Goal: Task Accomplishment & Management: Submit feedback/report problem

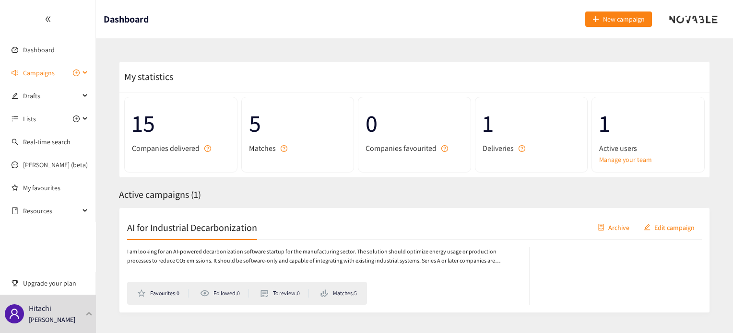
click at [51, 72] on span "Campaigns" at bounding box center [39, 72] width 32 height 19
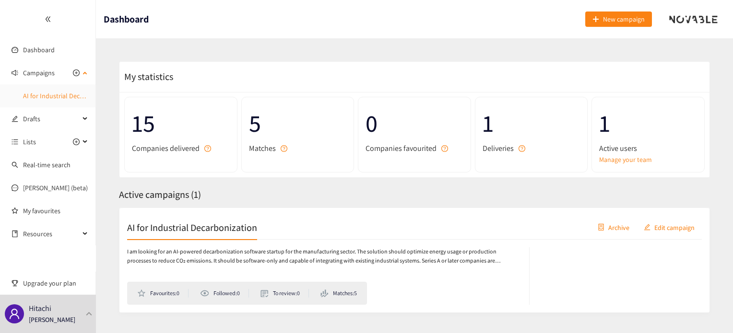
click at [51, 96] on link "AI for Industrial Decarbonization" at bounding box center [69, 96] width 93 height 9
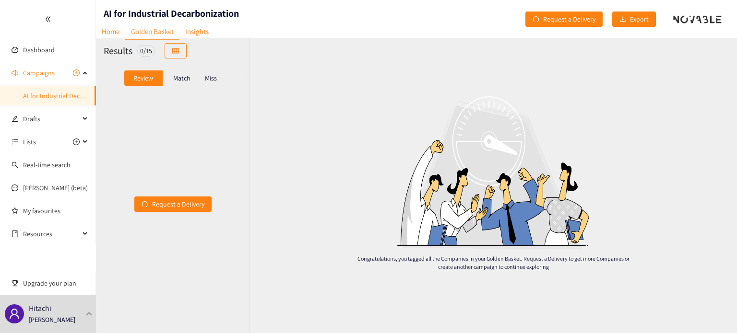
click at [190, 78] on p "Match" at bounding box center [181, 78] width 17 height 8
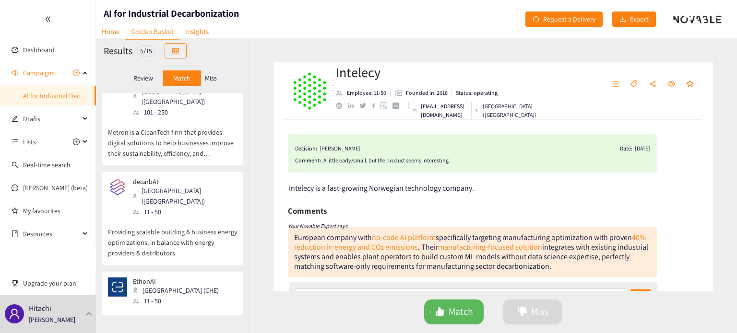
scroll to position [201, 0]
click at [170, 184] on div "[GEOGRAPHIC_DATA] ([GEOGRAPHIC_DATA])" at bounding box center [185, 194] width 104 height 21
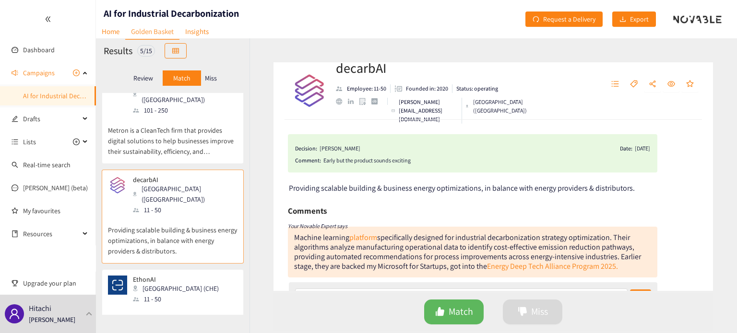
click at [169, 305] on p "EthonAI is an AI-powered platform that detects and prevents manufacturing defec…" at bounding box center [172, 320] width 129 height 31
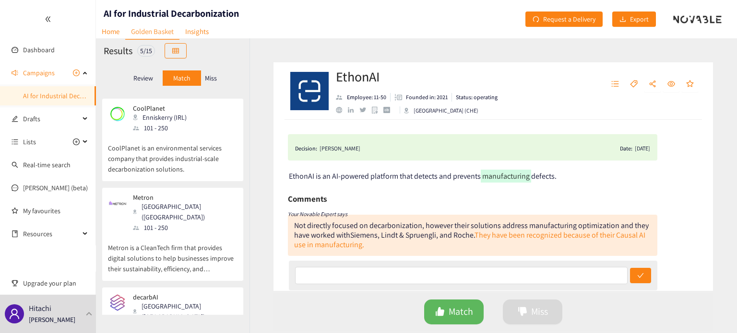
scroll to position [74, 0]
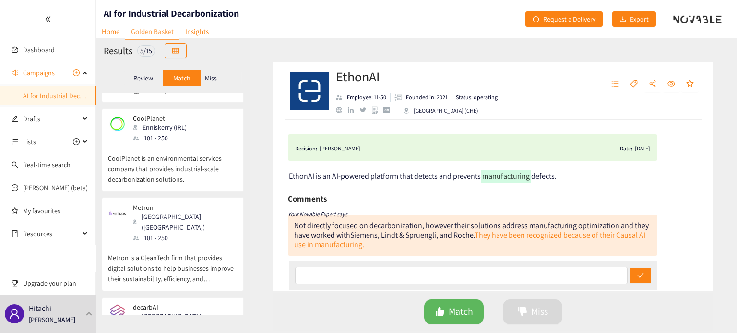
click at [169, 251] on p "Metron is a CleanTech firm that provides digital solutions to help businesses i…" at bounding box center [172, 263] width 129 height 41
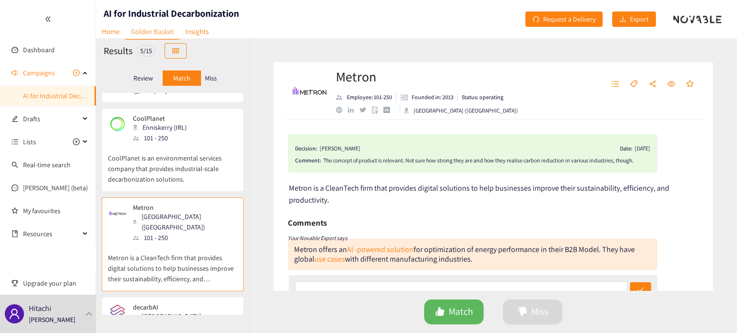
click at [187, 157] on p "CoolPlanet is an environmental services company that provides industrial-scale …" at bounding box center [172, 163] width 129 height 41
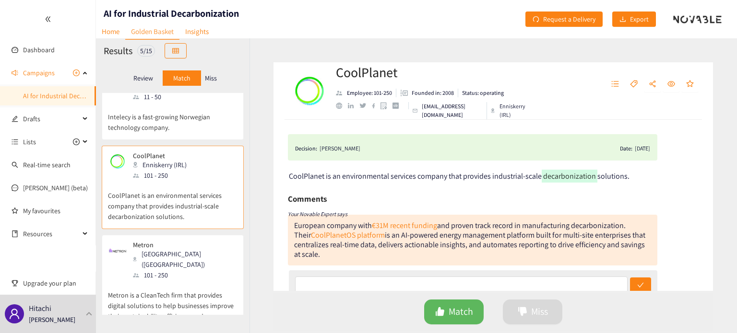
scroll to position [10, 0]
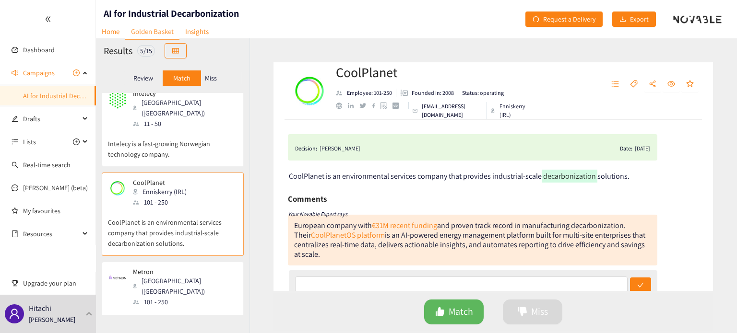
click at [187, 151] on div "Intelecy Oslo (NOR) 11 - 50 Intelecy is a fast-growing Norwegian technology com…" at bounding box center [172, 128] width 129 height 77
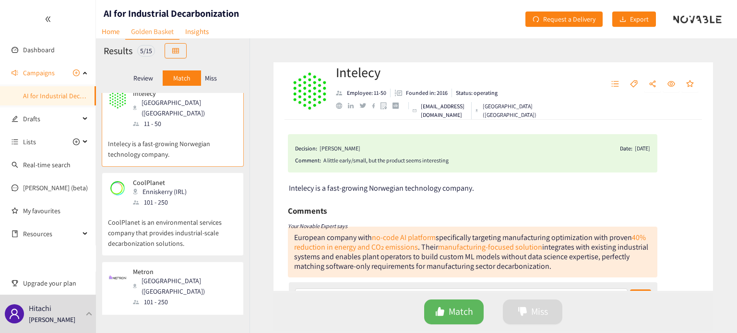
scroll to position [0, 0]
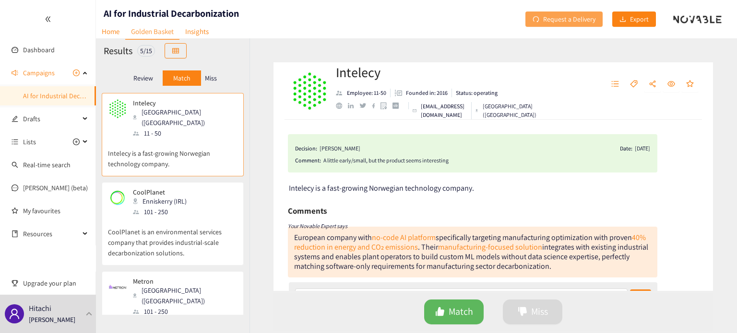
click at [572, 22] on span "Request a Delivery" at bounding box center [569, 19] width 52 height 11
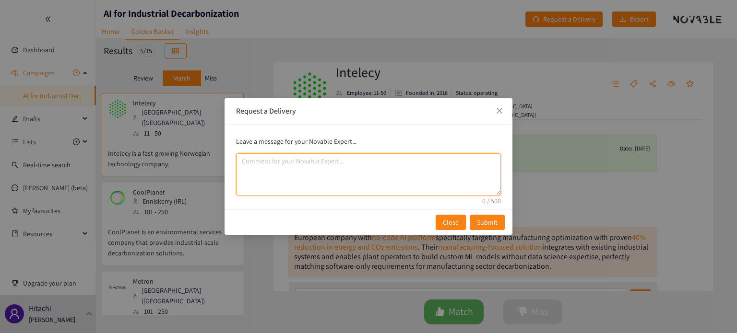
click at [365, 176] on textarea "comment" at bounding box center [368, 174] width 265 height 42
paste textarea "exclude carbon accounting tools and focus more on AI optimization for manufactu…"
click at [328, 162] on textarea "exclude carbon accounting tools and focus more on AI optimization for manufactu…" at bounding box center [368, 174] width 265 height 42
click at [329, 161] on textarea "exclude carbon accounting tools and focus more on AI optimization for manufactu…" at bounding box center [368, 174] width 265 height 42
click at [330, 161] on textarea "exclude carbon accounting tools and focus more on AI optimization for manufactu…" at bounding box center [368, 174] width 265 height 42
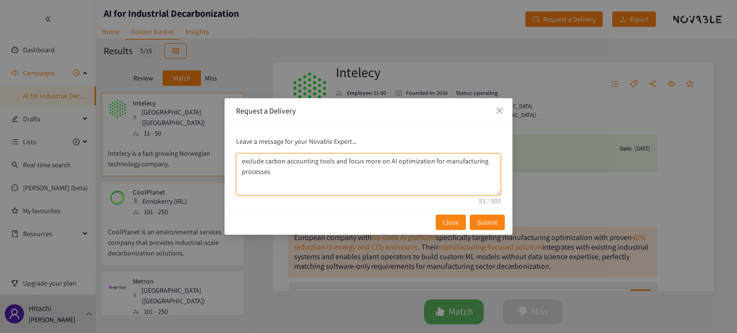
click at [332, 163] on textarea "exclude carbon accounting tools and focus more on AI optimization for manufactu…" at bounding box center [368, 174] width 265 height 42
click at [341, 179] on textarea "exclude carbon accounting tools and focus more on AI optimization for manufactu…" at bounding box center [368, 174] width 265 height 42
drag, startPoint x: 333, startPoint y: 162, endPoint x: 344, endPoint y: 164, distance: 11.8
click at [344, 164] on textarea "exclude carbon accounting tools and focus more on AI optimization for manufactu…" at bounding box center [368, 174] width 265 height 42
click at [330, 162] on textarea "exclude carbon accounting tools and focus more on AI optimization for manufactu…" at bounding box center [368, 174] width 265 height 42
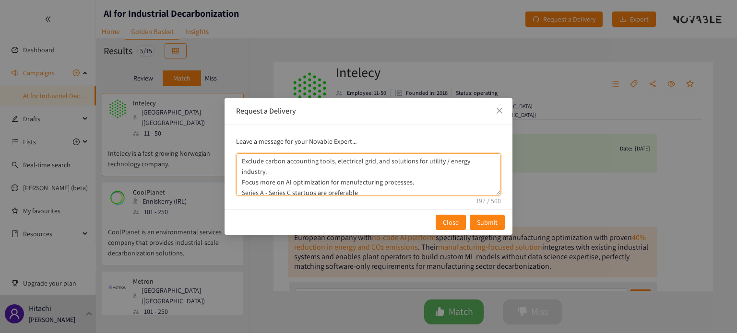
click at [444, 158] on textarea "Exclude carbon accounting tools, electrical grid, and solutions for utility / e…" at bounding box center [368, 174] width 265 height 42
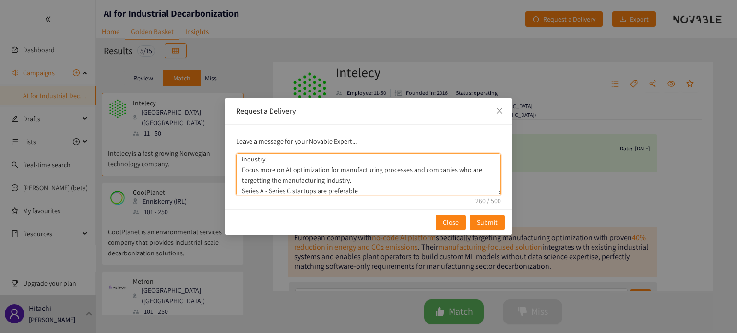
drag, startPoint x: 357, startPoint y: 177, endPoint x: 235, endPoint y: 168, distance: 121.7
click at [235, 168] on div "Leave a message for your Novable Expert... Exclude carbon accounting tools, ele…" at bounding box center [368, 167] width 288 height 85
type textarea "Exclude carbon accounting tools, electrical grid, and solutions for utility and…"
click at [397, 189] on textarea "Exclude carbon accounting tools, electrical grid, and solutions for utility and…" at bounding box center [368, 174] width 265 height 42
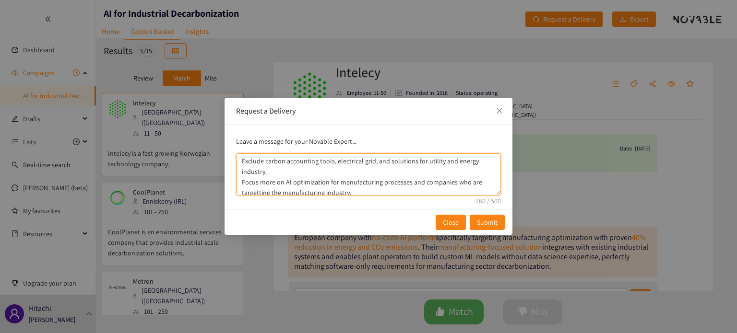
scroll to position [15, 0]
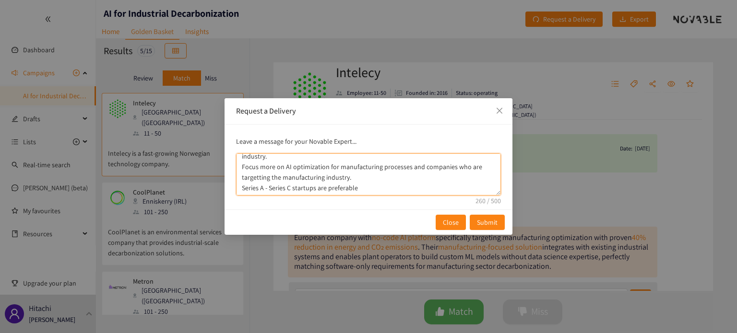
click at [241, 185] on textarea "Exclude carbon accounting tools, electrical grid, and solutions for utility and…" at bounding box center [368, 174] width 265 height 42
drag, startPoint x: 412, startPoint y: 187, endPoint x: 230, endPoint y: 188, distance: 181.7
click at [230, 188] on div "Leave a message for your Novable Expert... Exclude carbon accounting tools, ele…" at bounding box center [368, 167] width 288 height 85
click at [382, 187] on textarea "Exclude carbon accounting tools, electrical grid, and solutions for utility and…" at bounding box center [368, 174] width 265 height 42
click at [387, 189] on textarea "Exclude carbon accounting tools, electrical grid, and solutions for utility and…" at bounding box center [368, 174] width 265 height 42
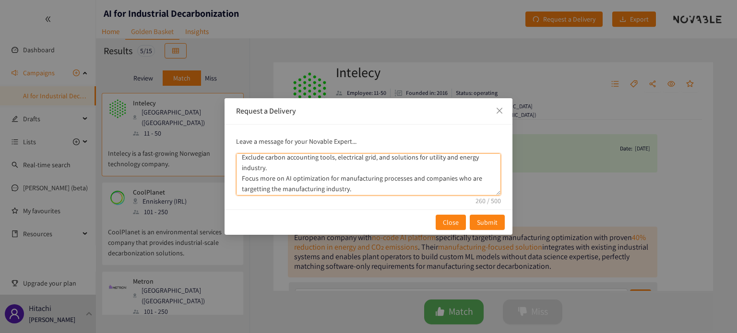
scroll to position [0, 0]
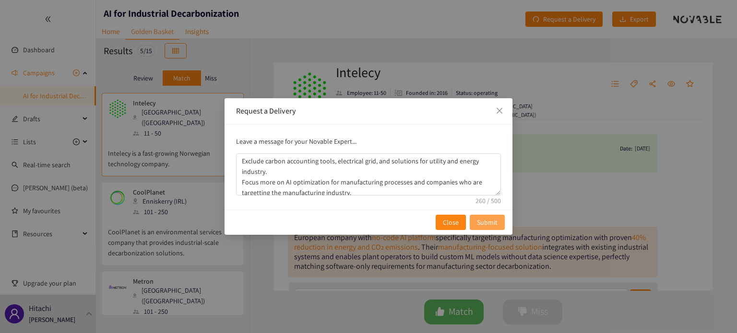
click at [488, 222] on span "Submit" at bounding box center [487, 222] width 21 height 11
